Goal: Transaction & Acquisition: Purchase product/service

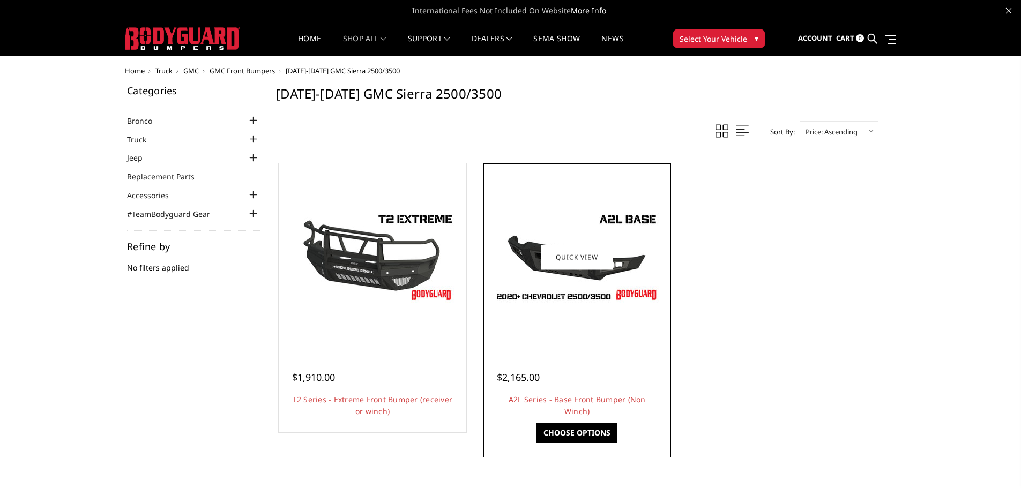
click at [572, 293] on img at bounding box center [576, 257] width 171 height 96
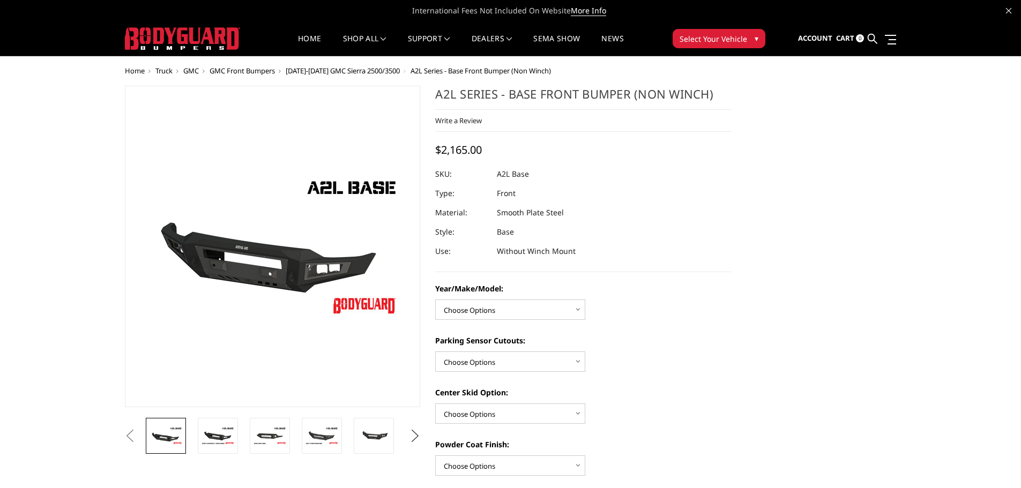
click at [414, 432] on button "Next" at bounding box center [415, 436] width 16 height 16
click at [326, 434] on img at bounding box center [322, 435] width 34 height 23
